Goal: Information Seeking & Learning: Learn about a topic

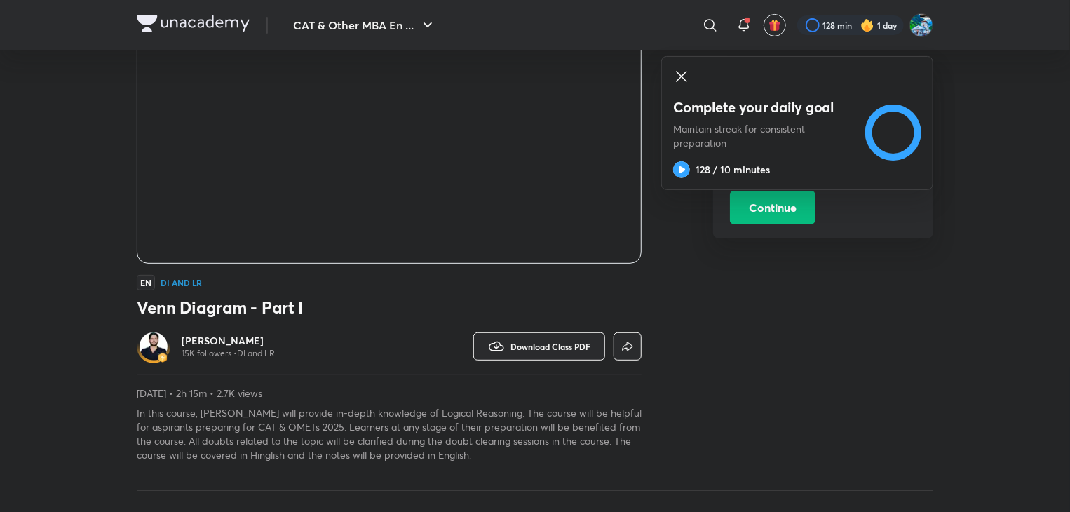
scroll to position [168, 0]
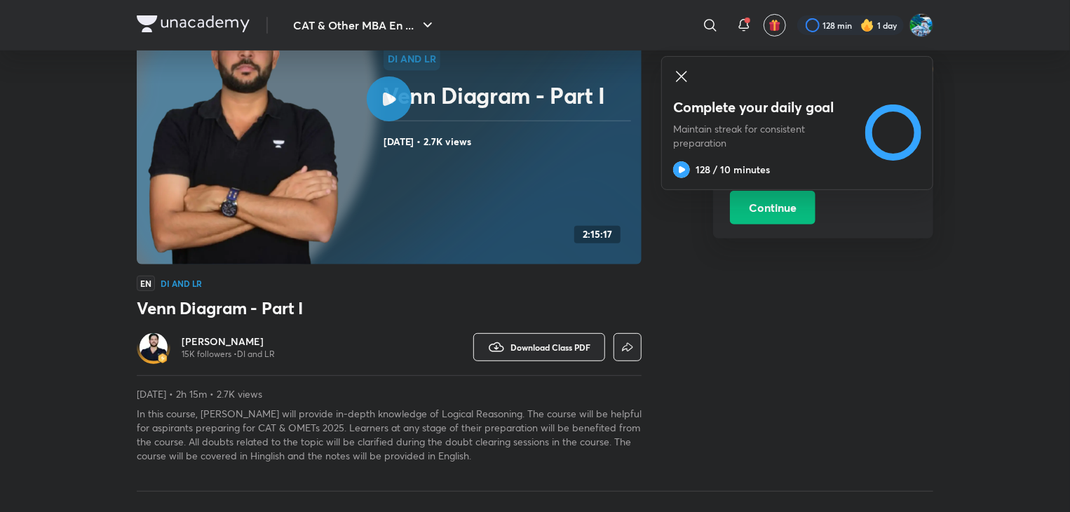
click at [202, 24] on img at bounding box center [193, 23] width 113 height 17
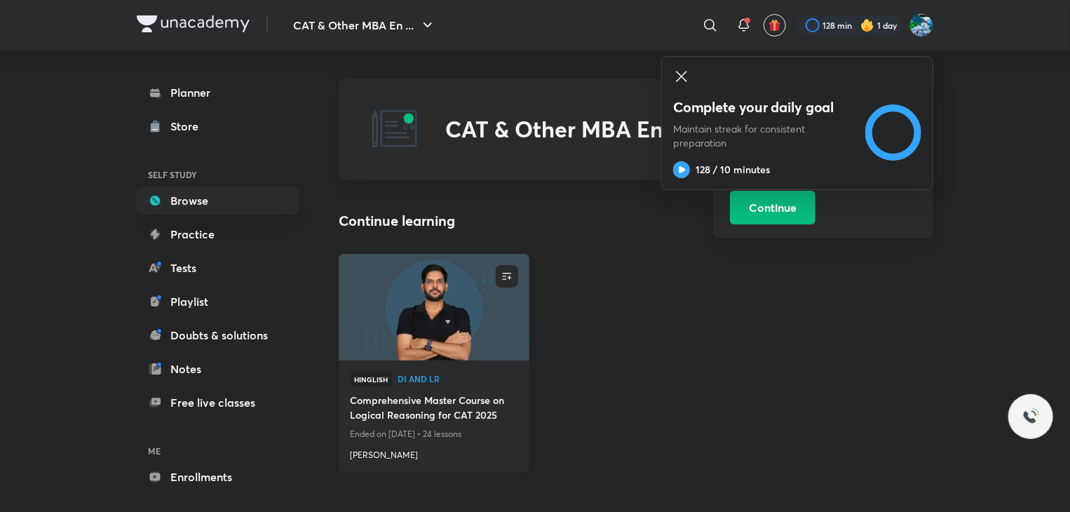
click at [398, 399] on h4 "Comprehensive Master Course on Logical Reasoning for CAT 2025" at bounding box center [434, 408] width 168 height 32
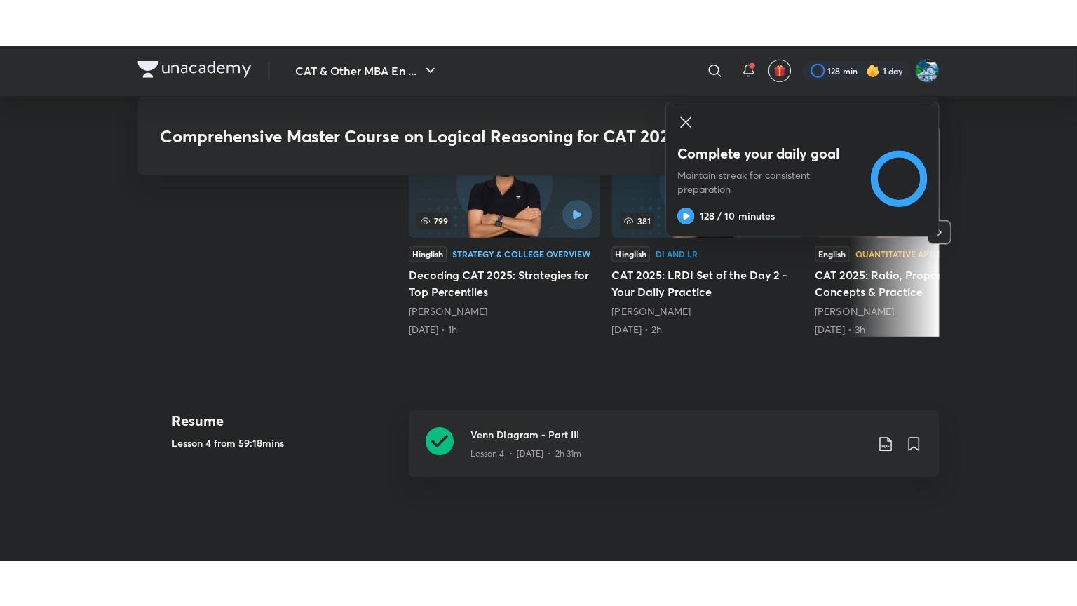
scroll to position [394, 0]
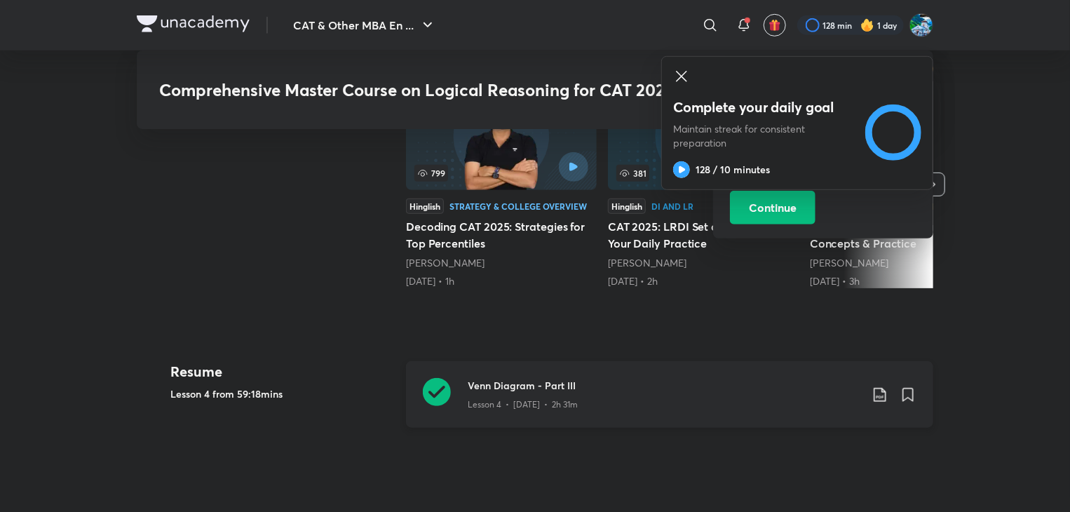
click at [432, 406] on icon at bounding box center [437, 392] width 28 height 28
